Goal: Communication & Community: Participate in discussion

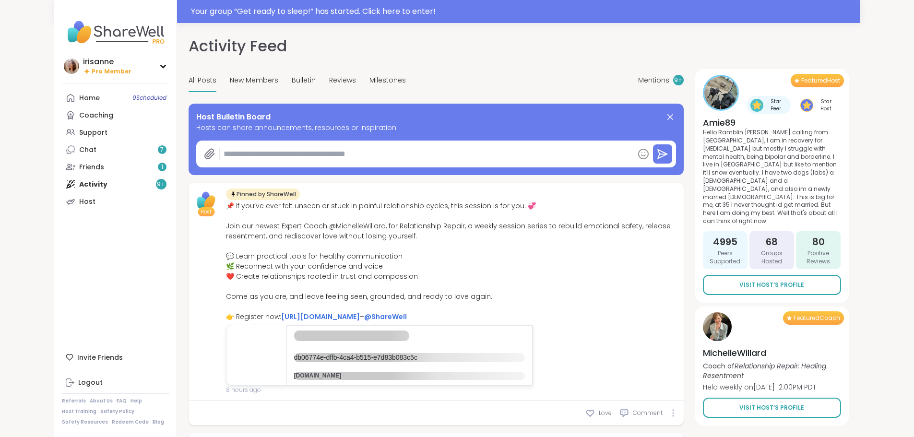
click at [74, 134] on link "Support" at bounding box center [115, 132] width 107 height 17
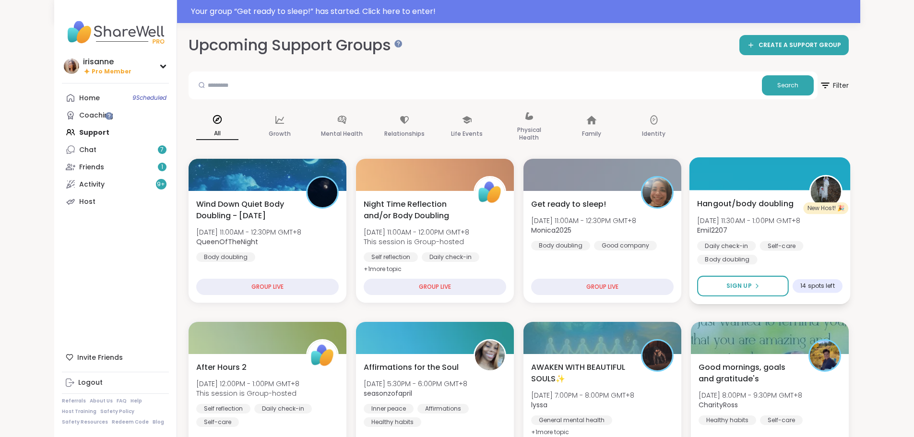
click at [727, 234] on b "Emil2207" at bounding box center [712, 230] width 30 height 10
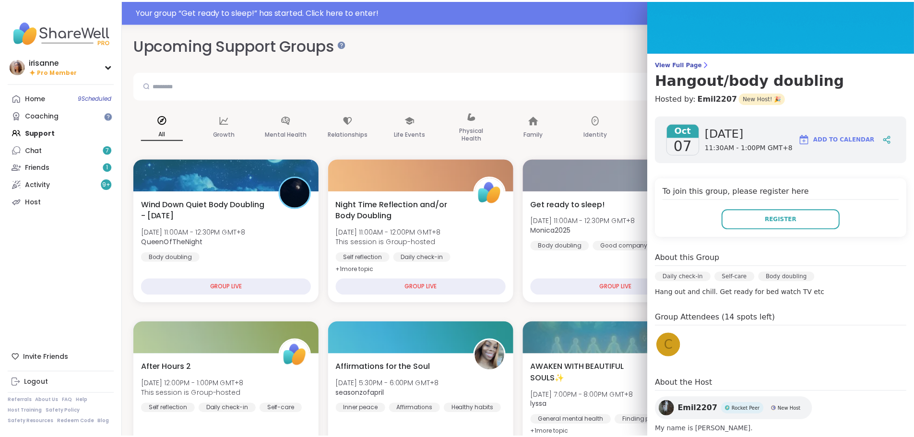
scroll to position [45, 0]
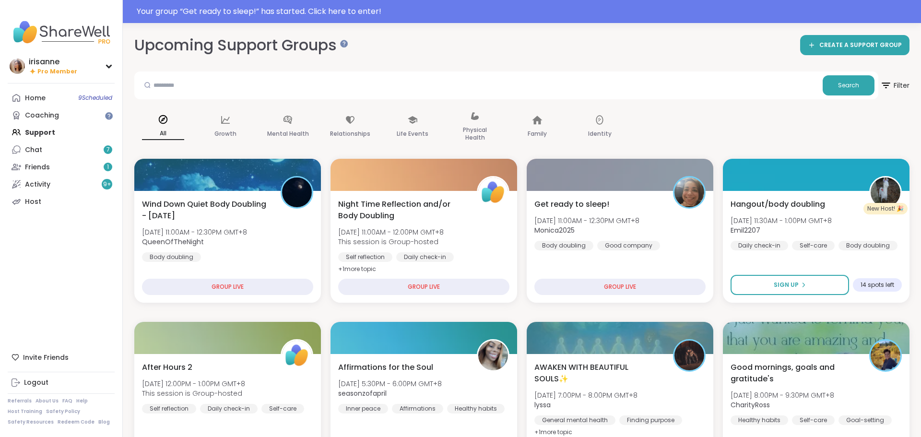
click at [507, 47] on div "Upcoming Support Groups CREATE A SUPPORT GROUP" at bounding box center [521, 46] width 775 height 22
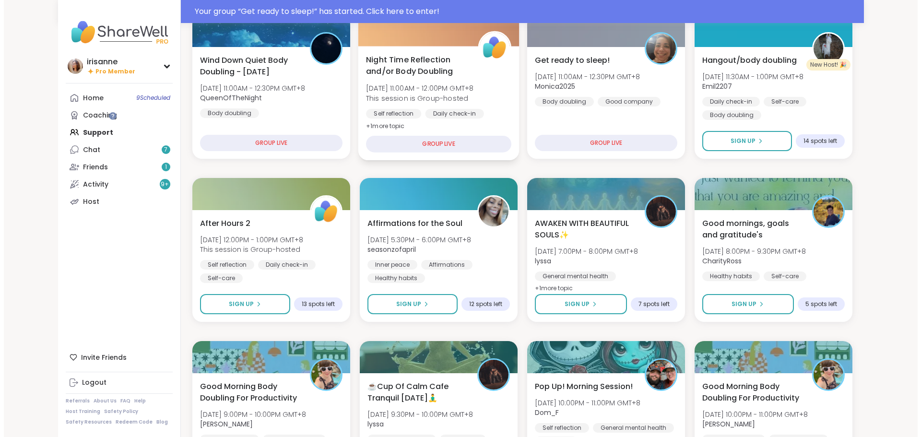
scroll to position [0, 0]
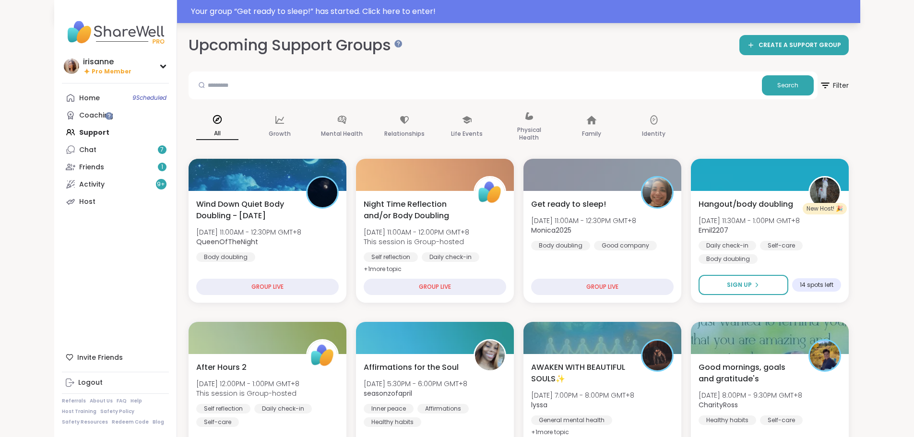
click at [414, 15] on div "Your group “ Get ready to sleep! ” has started. Click here to enter!" at bounding box center [522, 12] width 663 height 12
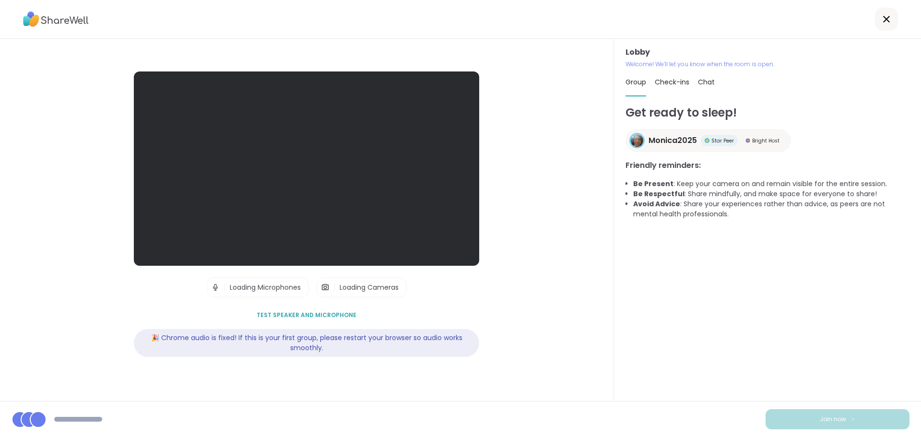
click at [751, 330] on div "Get ready to sleep! Monica2025 Star Peer Bright Host Friendly reminders: Be Pre…" at bounding box center [767, 248] width 284 height 288
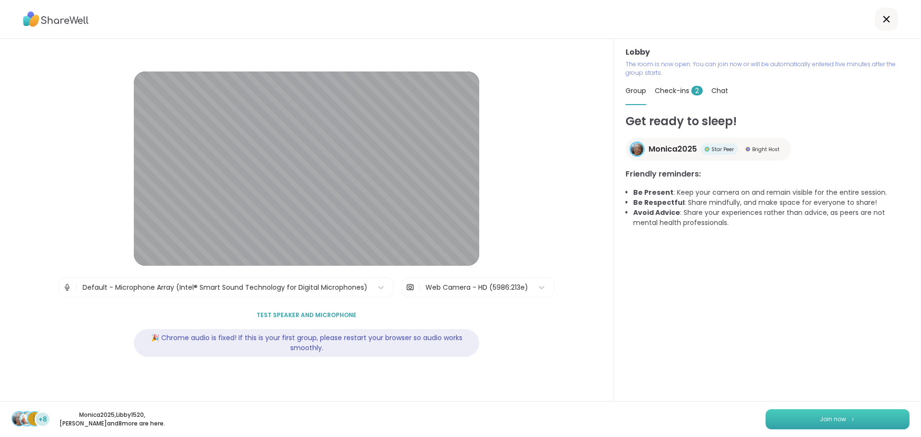
click at [789, 411] on button "Join now" at bounding box center [837, 419] width 144 height 20
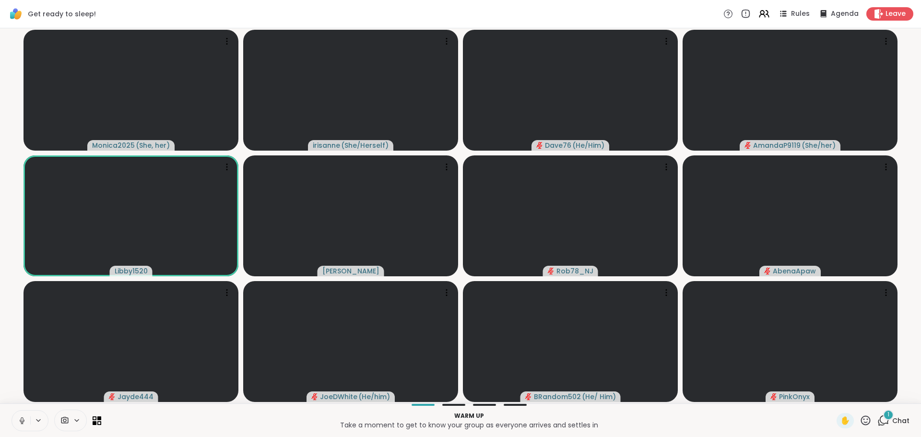
click at [23, 415] on button at bounding box center [21, 421] width 18 height 20
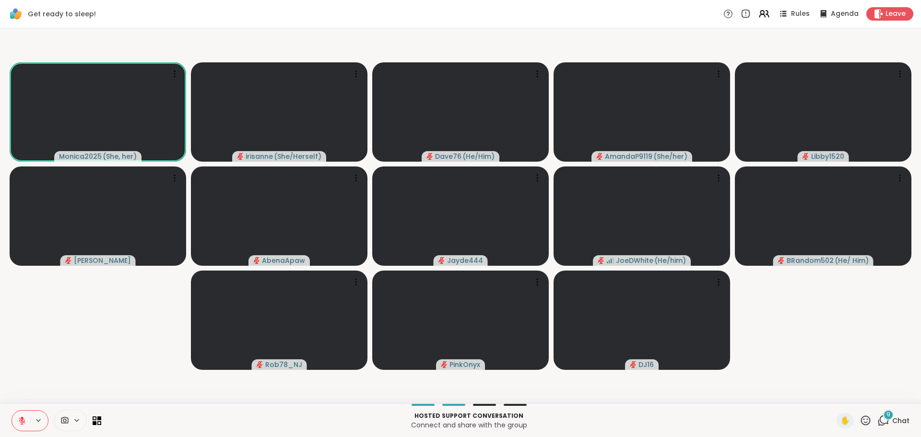
click at [17, 423] on button at bounding box center [21, 421] width 18 height 20
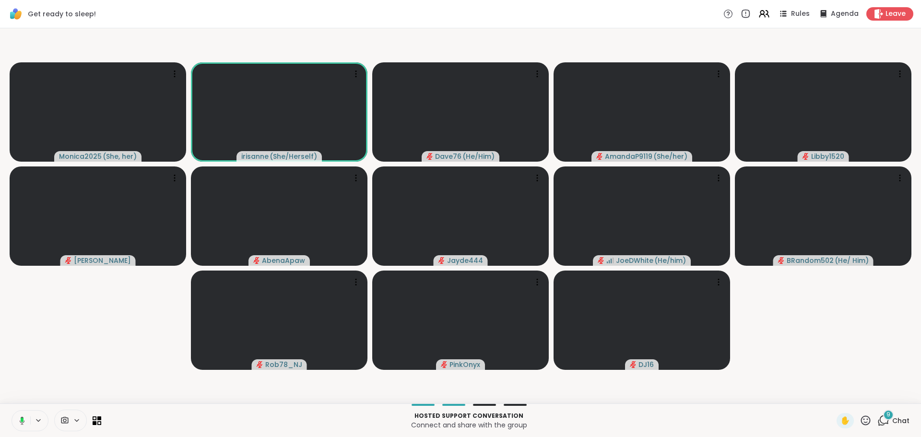
click at [67, 309] on video-player-container "Monica2025 ( She, her ) [PERSON_NAME] ( She/Herself ) Dave76 ( He/Him ) AmandaP…" at bounding box center [460, 215] width 909 height 367
drag, startPoint x: 16, startPoint y: 416, endPoint x: 43, endPoint y: 370, distance: 53.1
click at [19, 416] on button at bounding box center [21, 421] width 18 height 20
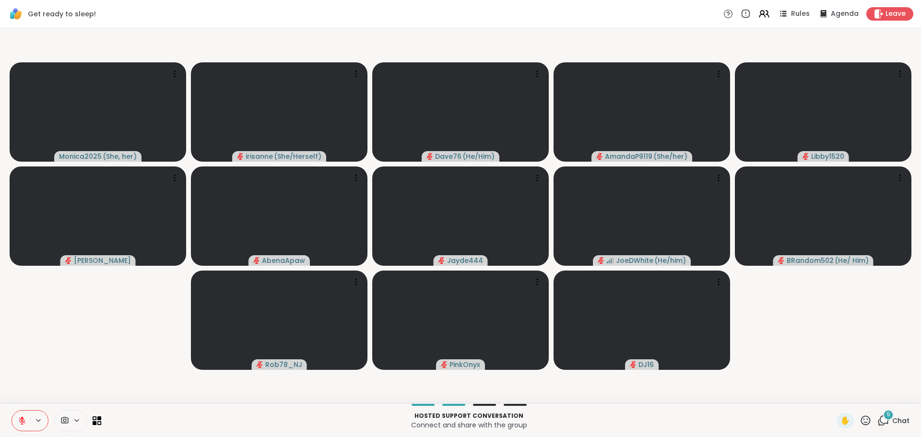
click at [58, 348] on video-player-container "Monica2025 ( She, her ) [PERSON_NAME] ( She/Herself ) Dave76 ( He/Him ) AmandaP…" at bounding box center [460, 215] width 909 height 367
click at [24, 423] on icon at bounding box center [22, 420] width 7 height 7
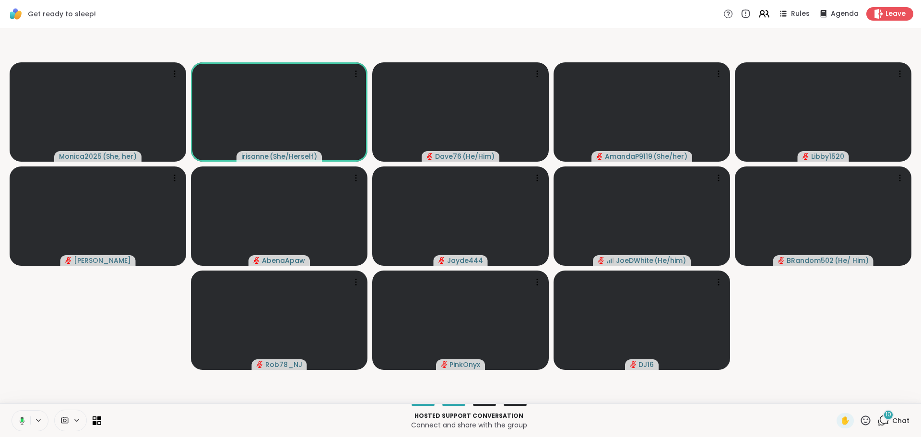
click at [24, 423] on icon at bounding box center [20, 420] width 9 height 9
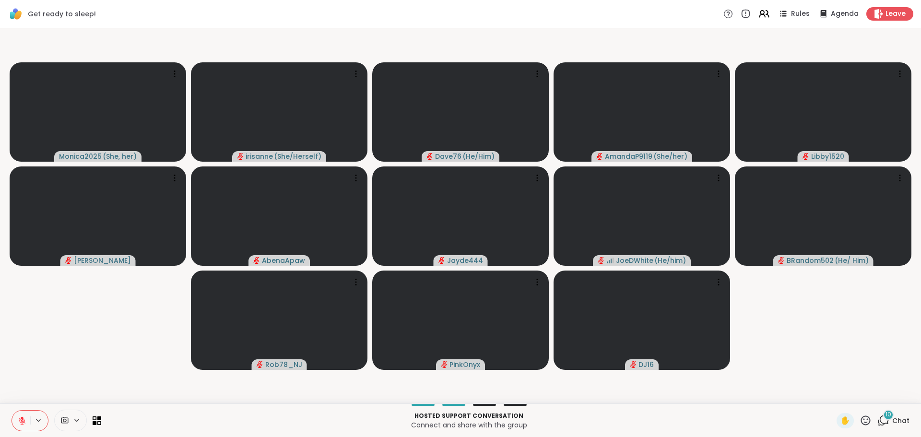
click at [36, 355] on video-player-container "Monica2025 ( She, her ) [PERSON_NAME] ( She/Herself ) Dave76 ( He/Him ) AmandaP…" at bounding box center [460, 215] width 909 height 367
click at [21, 421] on icon at bounding box center [22, 420] width 7 height 7
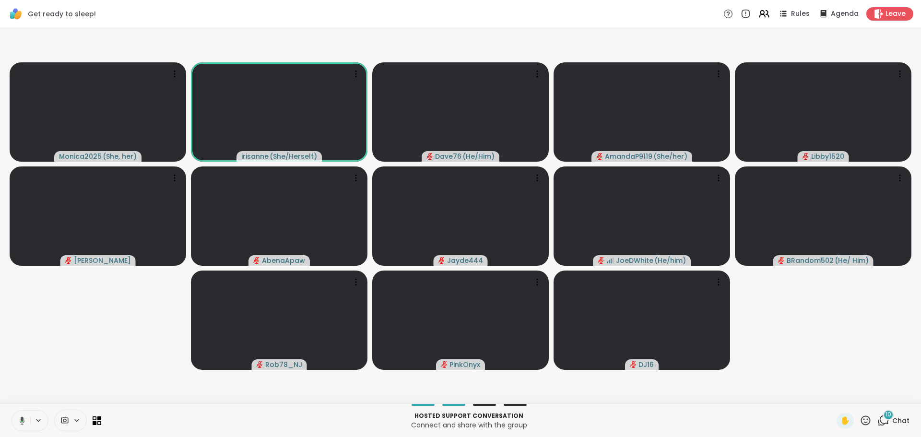
click at [58, 319] on video-player-container "Monica2025 ( She, her ) [PERSON_NAME] ( She/Herself ) Dave76 ( He/Him ) AmandaP…" at bounding box center [460, 215] width 909 height 367
click at [15, 418] on button at bounding box center [21, 421] width 18 height 20
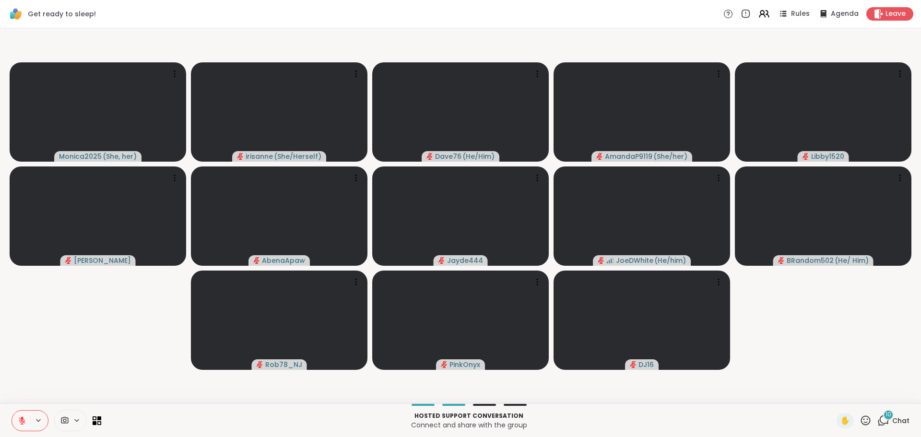
click at [37, 365] on video-player-container "Monica2025 ( She, her ) [PERSON_NAME] ( She/Herself ) Dave76 ( He/Him ) AmandaP…" at bounding box center [460, 215] width 909 height 367
